Goal: Check status: Check status

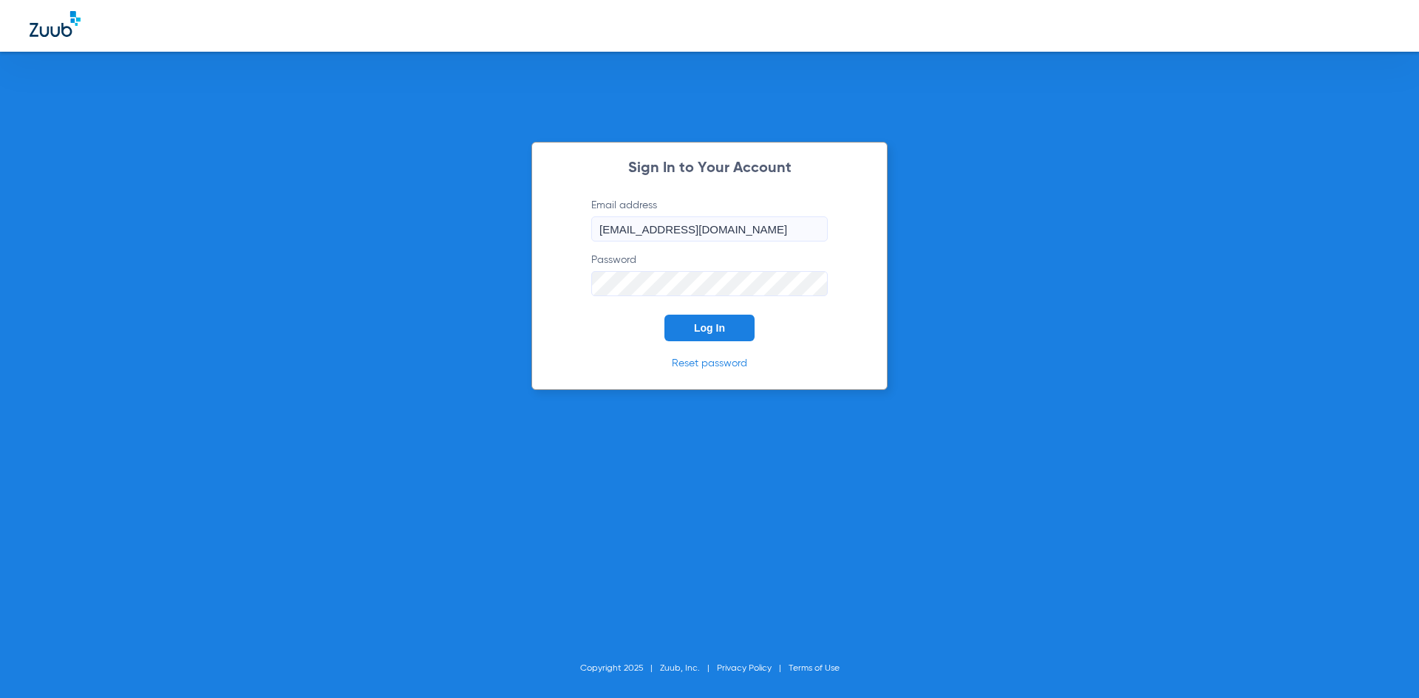
click at [705, 327] on span "Log In" at bounding box center [709, 328] width 31 height 12
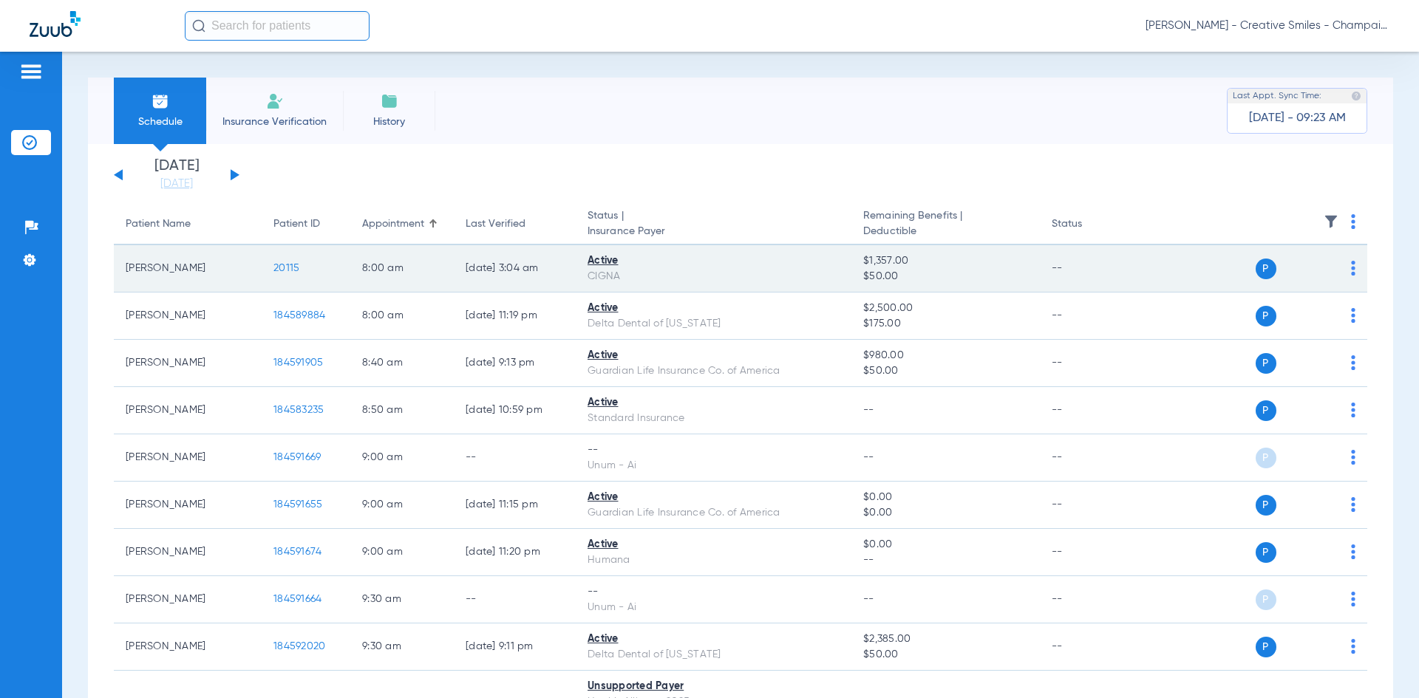
click at [466, 266] on td "[DATE] 3:04 AM" at bounding box center [515, 268] width 122 height 47
click at [316, 268] on td "20115" at bounding box center [306, 268] width 89 height 47
click at [265, 269] on td "20115" at bounding box center [306, 268] width 89 height 47
click at [284, 268] on span "20115" at bounding box center [286, 268] width 26 height 10
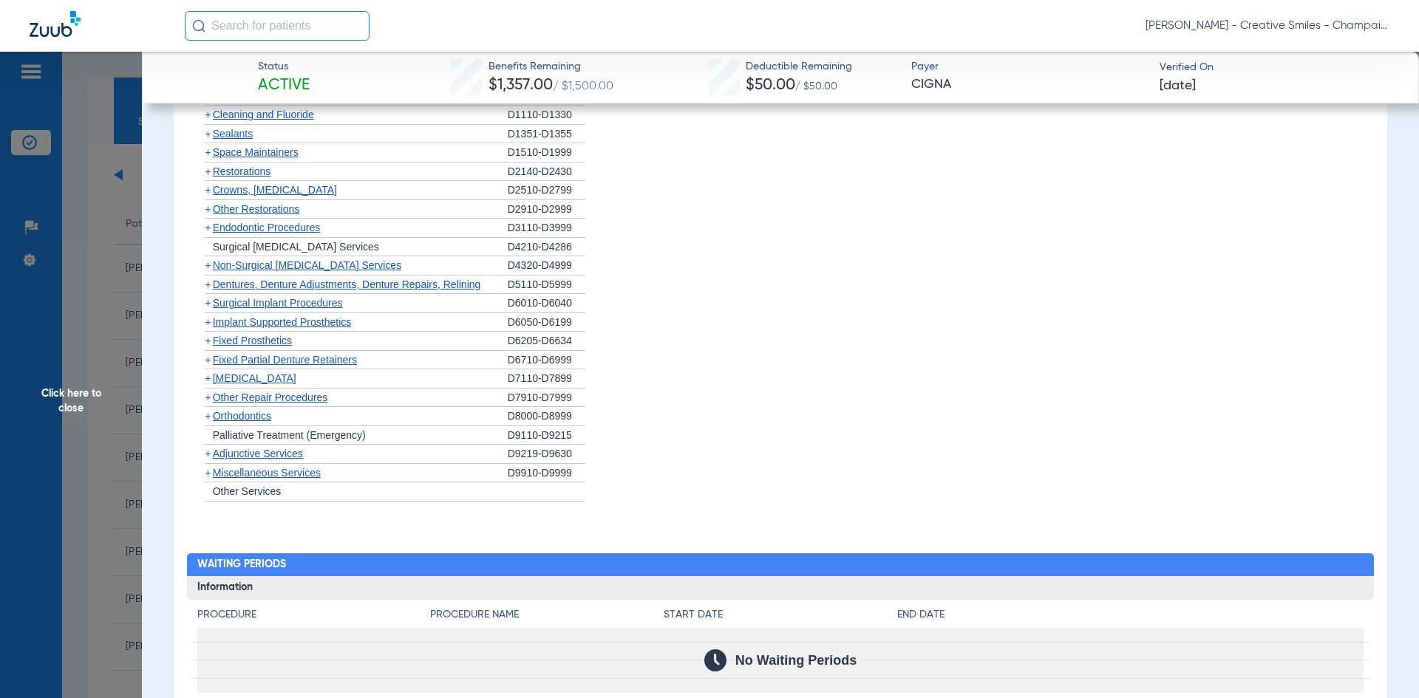
scroll to position [1109, 0]
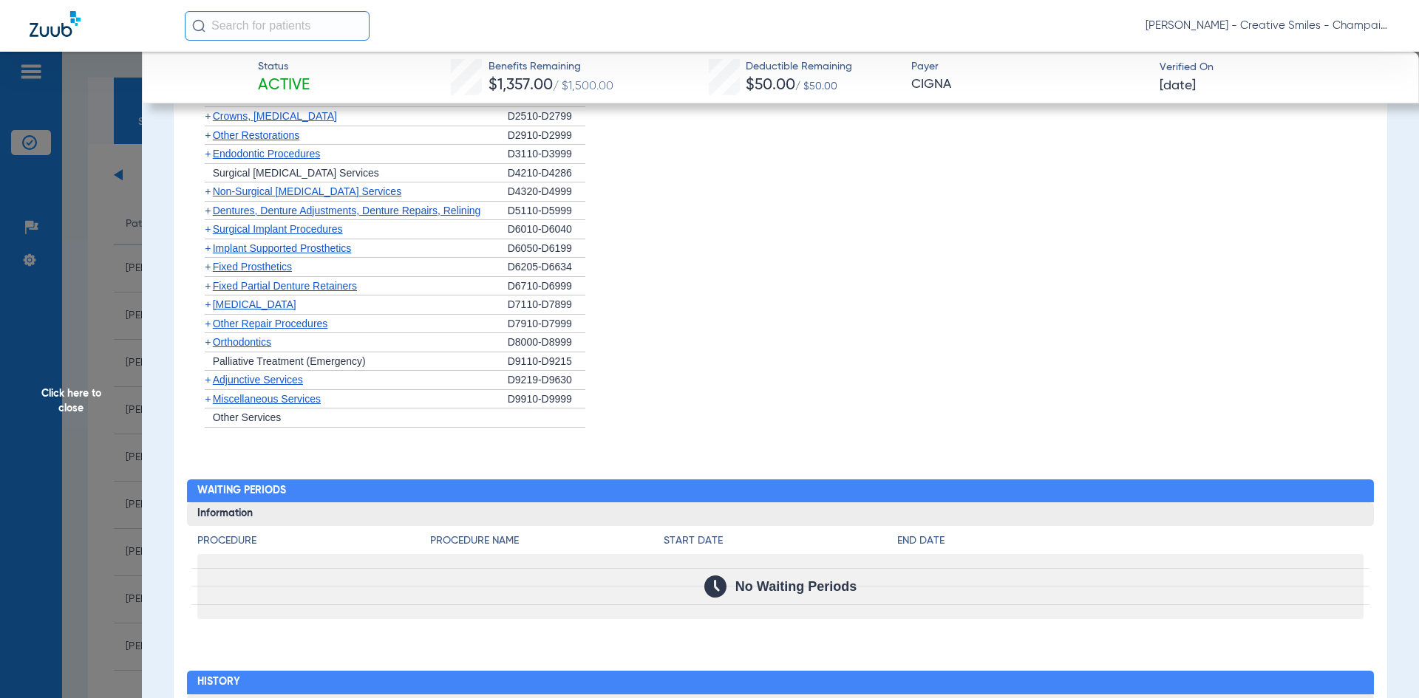
click at [237, 333] on div "+ Other Repair Procedures" at bounding box center [352, 324] width 310 height 19
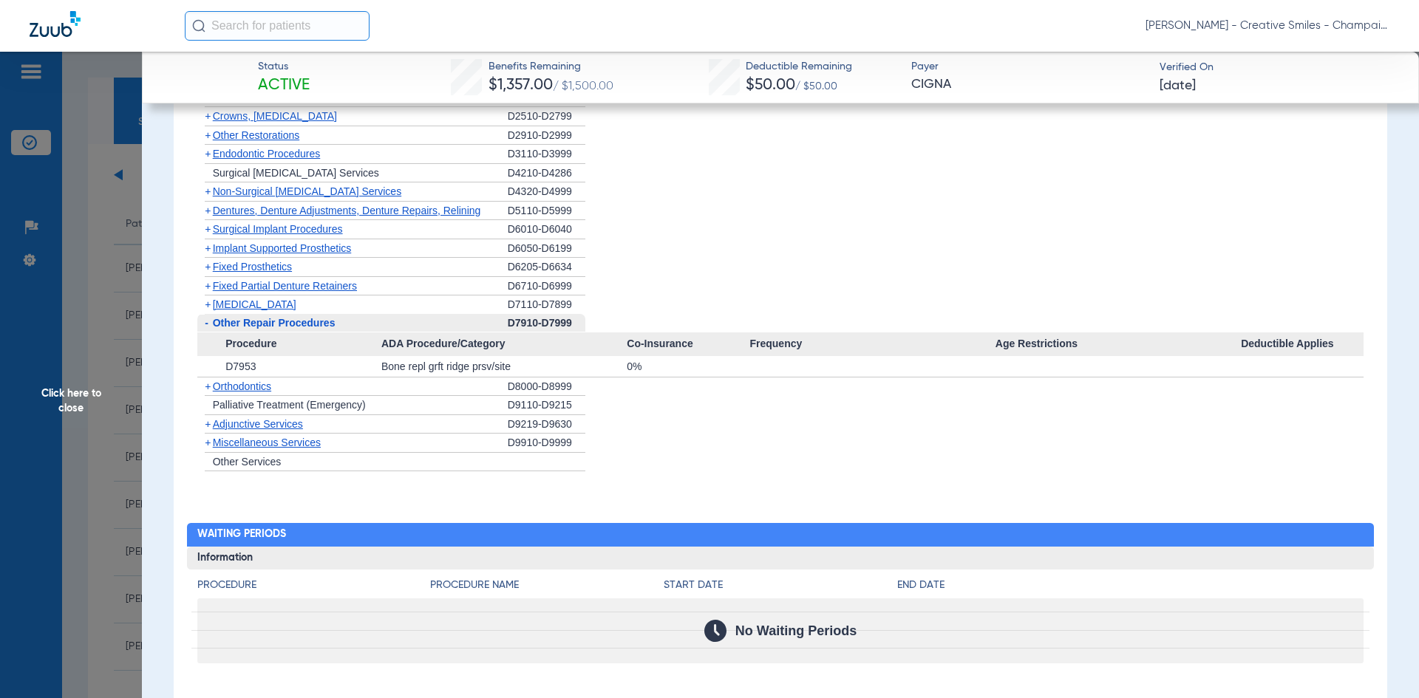
click at [251, 253] on span "Implant Supported Prosthetics" at bounding box center [282, 248] width 139 height 12
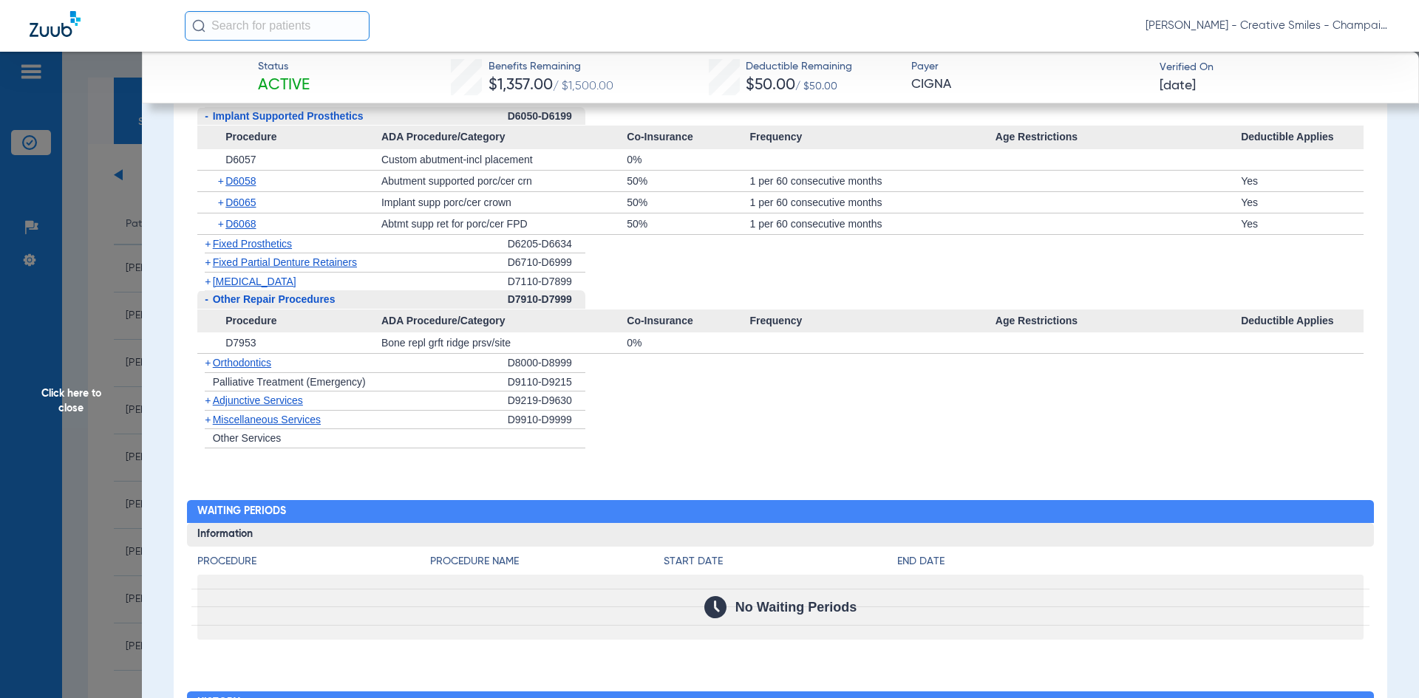
scroll to position [1256, 0]
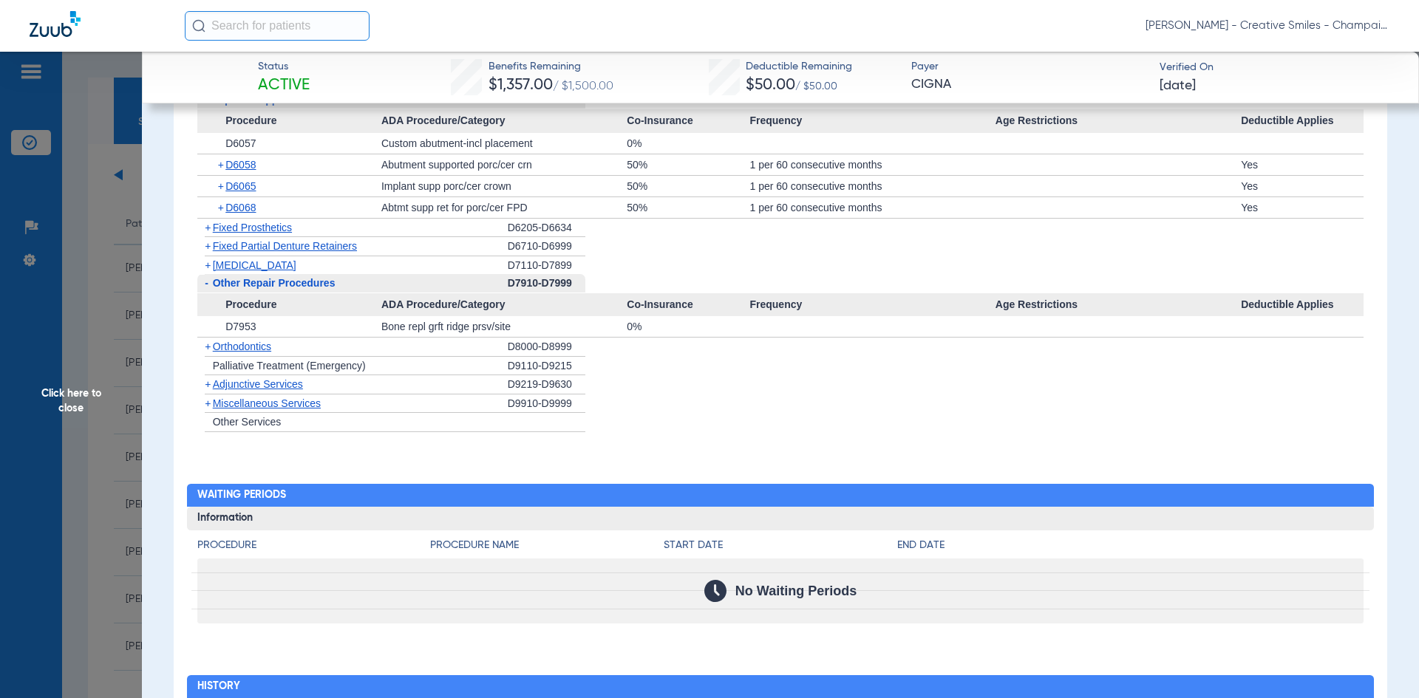
click at [59, 400] on span "Click here to close" at bounding box center [71, 401] width 142 height 698
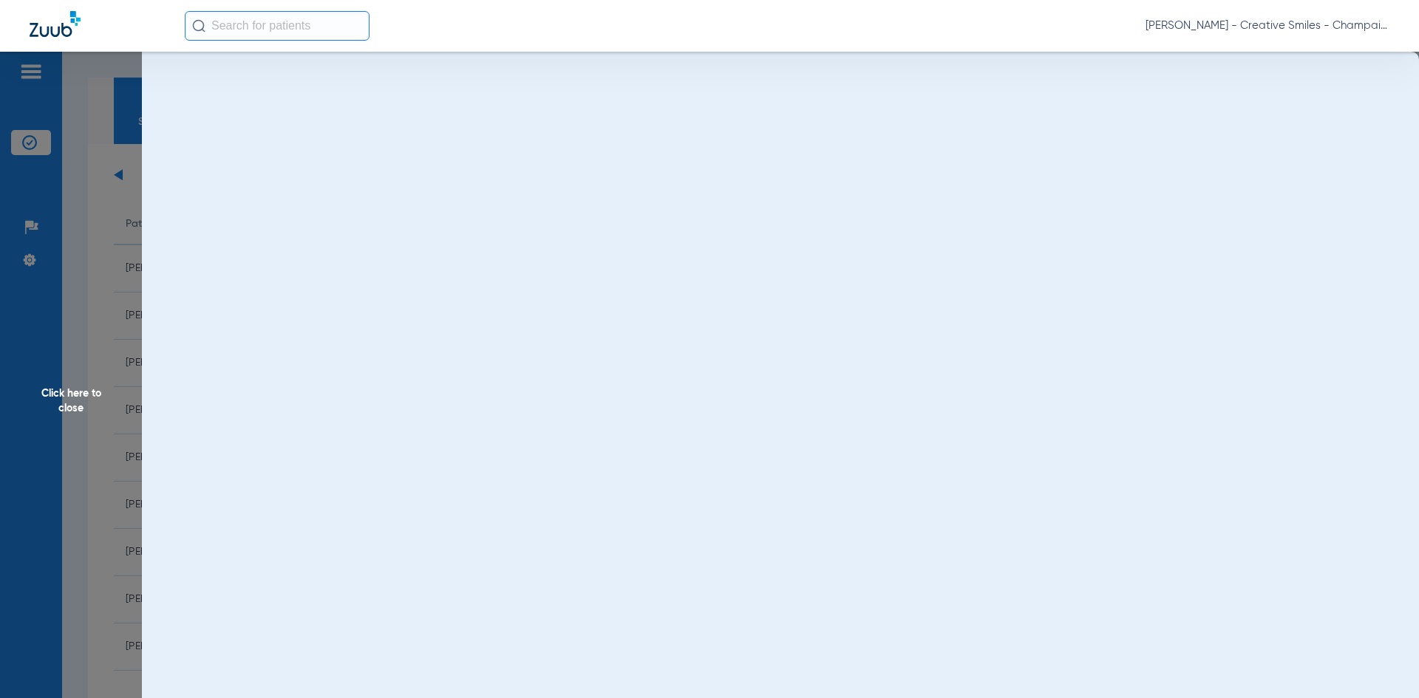
scroll to position [0, 0]
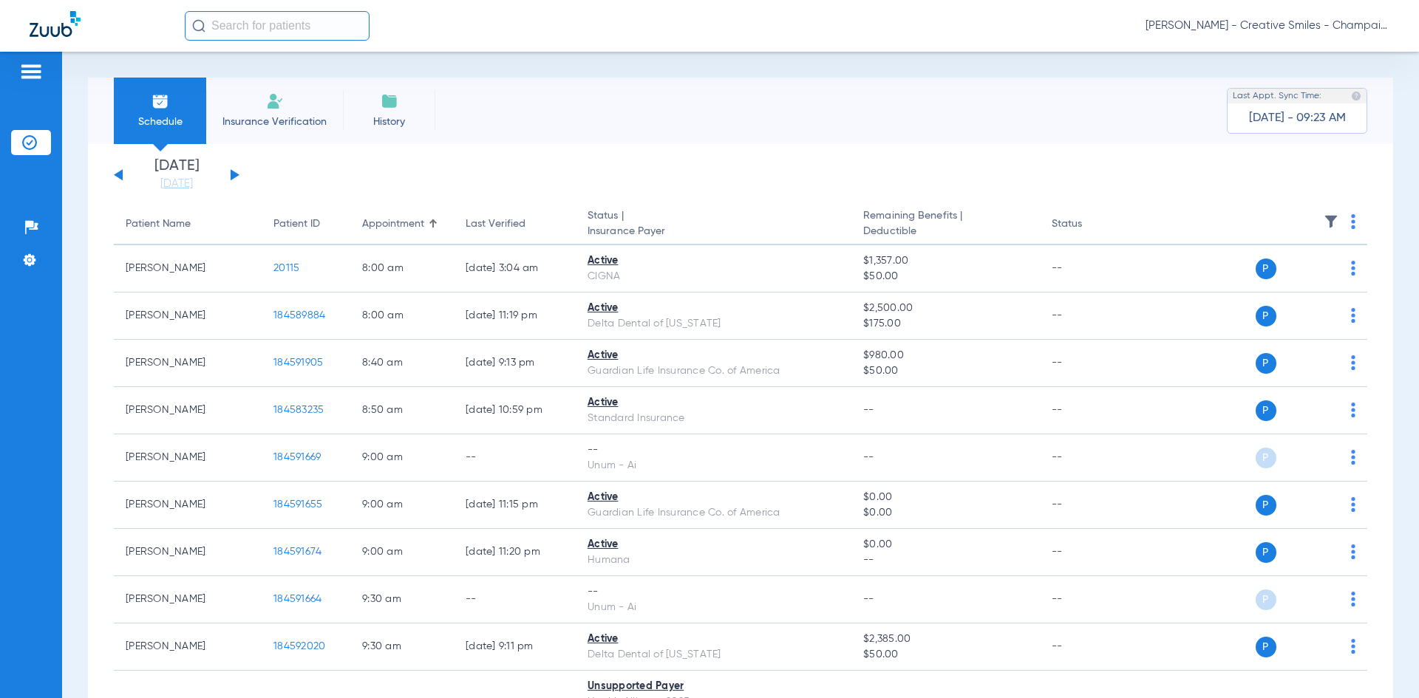
click at [276, 120] on span "Insurance Verification" at bounding box center [274, 122] width 115 height 15
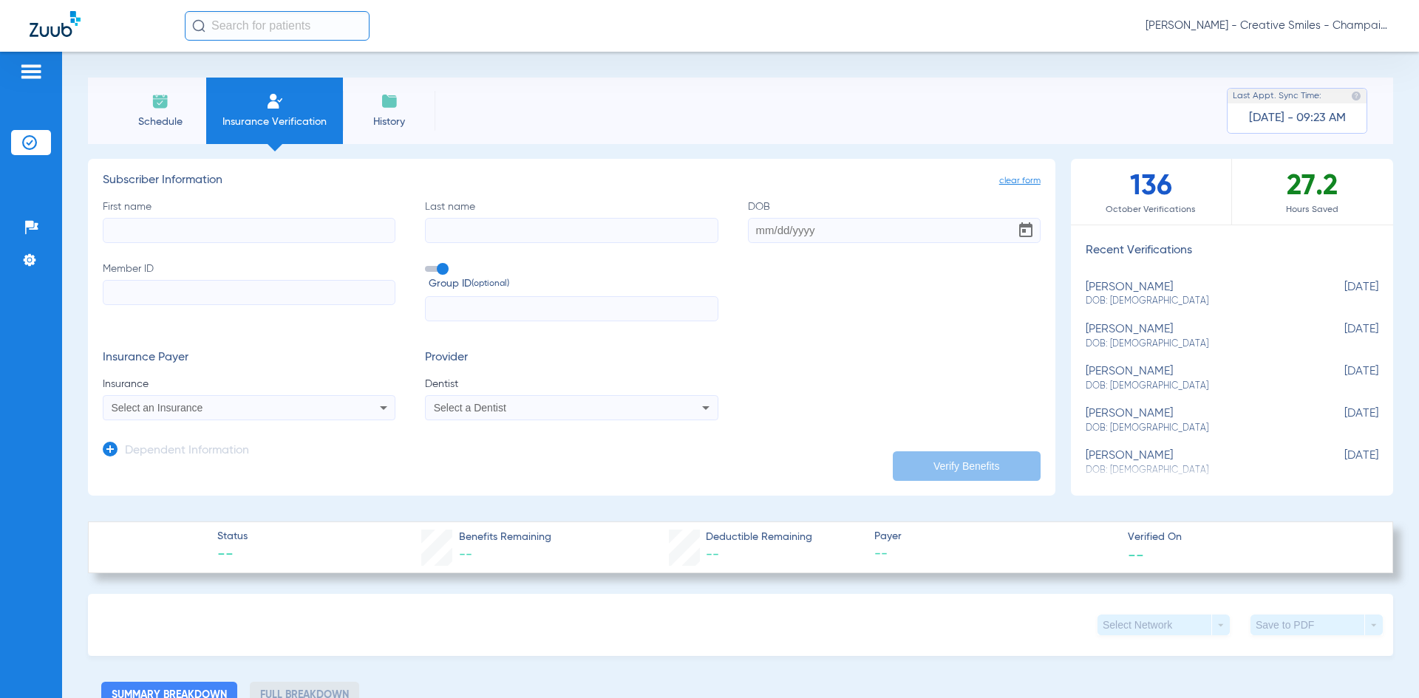
click at [158, 120] on span "Schedule" at bounding box center [160, 122] width 70 height 15
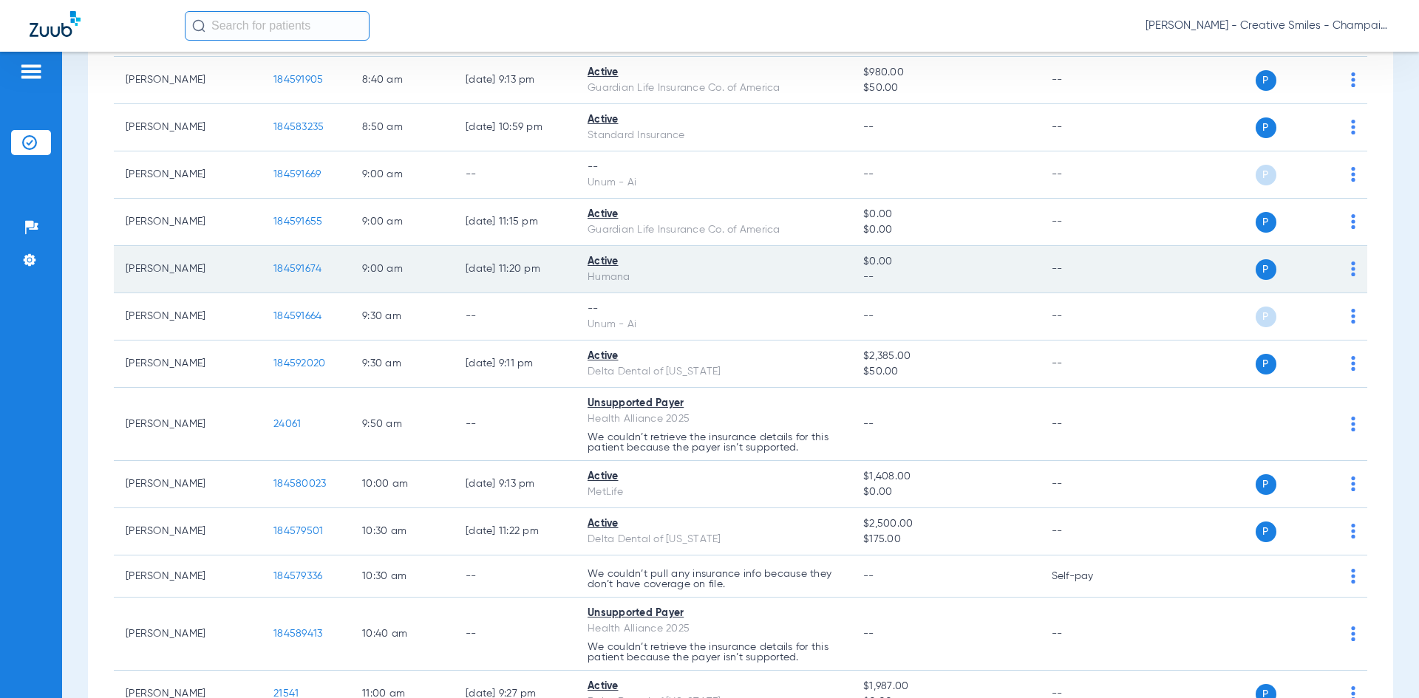
scroll to position [296, 0]
